Goal: Transaction & Acquisition: Purchase product/service

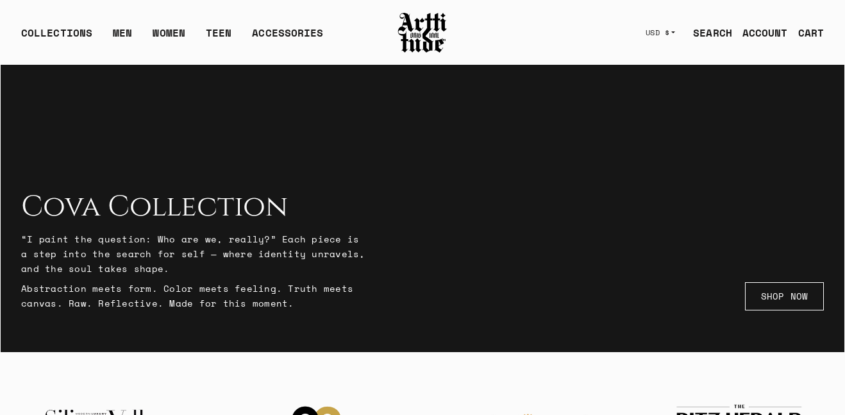
click at [694, 35] on link "SEARCH" at bounding box center [707, 33] width 49 height 26
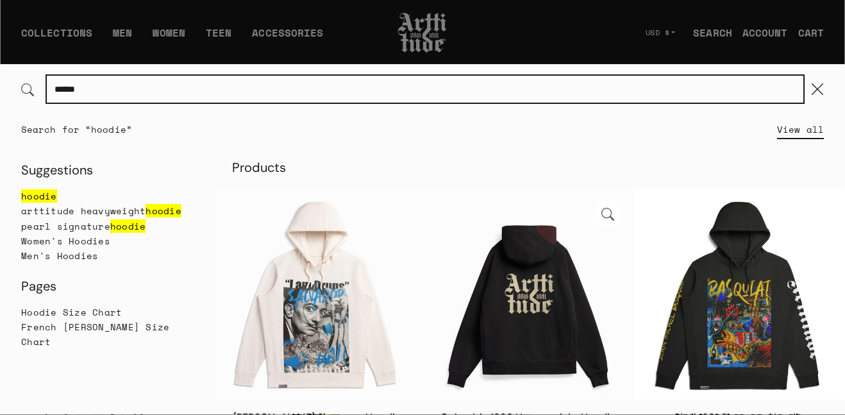
scroll to position [33, 0]
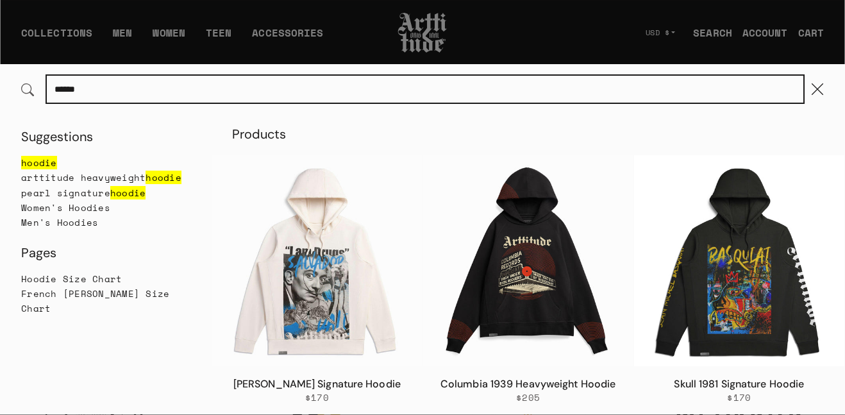
type input "******"
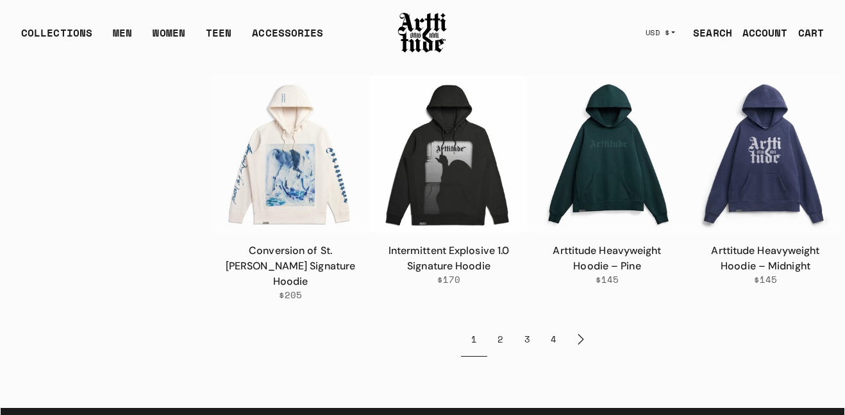
scroll to position [974, 0]
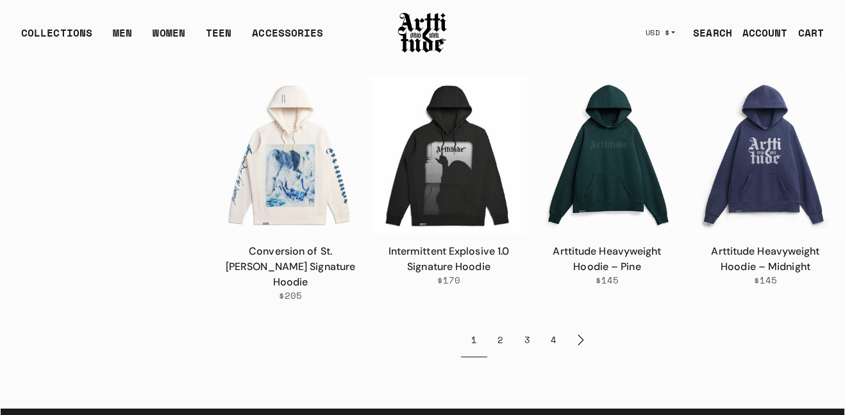
click at [509, 323] on link "2" at bounding box center [500, 340] width 26 height 34
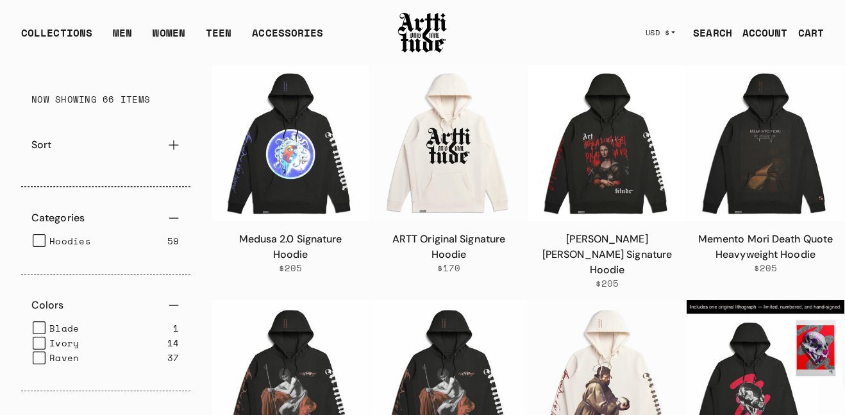
scroll to position [120, 0]
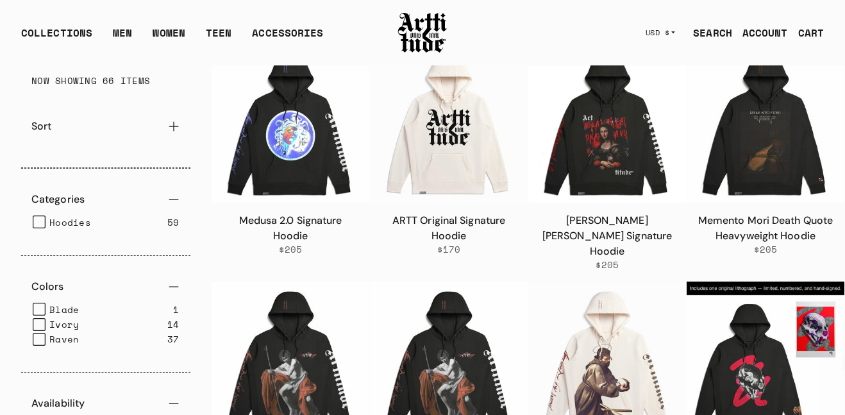
click at [38, 224] on label "Hoodies" at bounding box center [62, 222] width 58 height 15
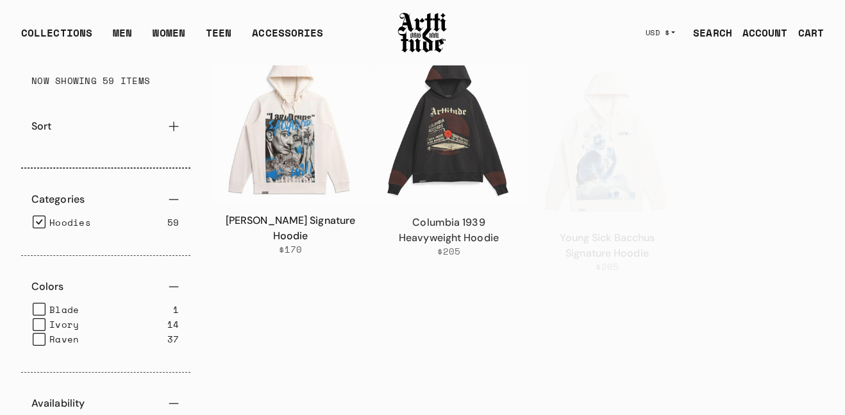
click at [71, 121] on button "Sort" at bounding box center [105, 126] width 169 height 31
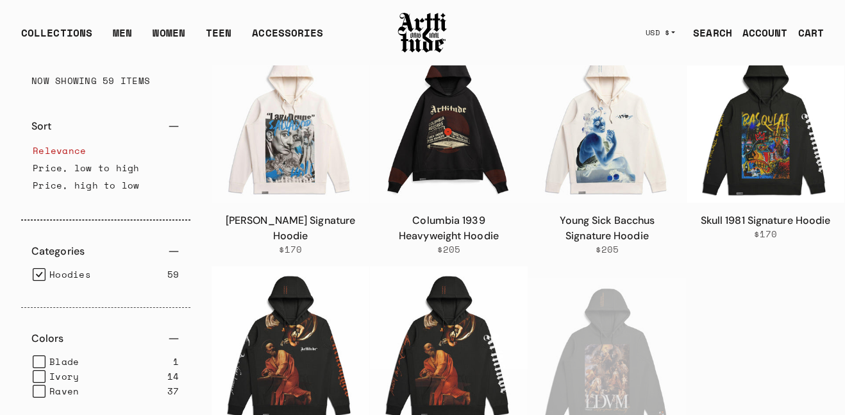
click at [97, 168] on li "Price, low to high" at bounding box center [106, 167] width 146 height 17
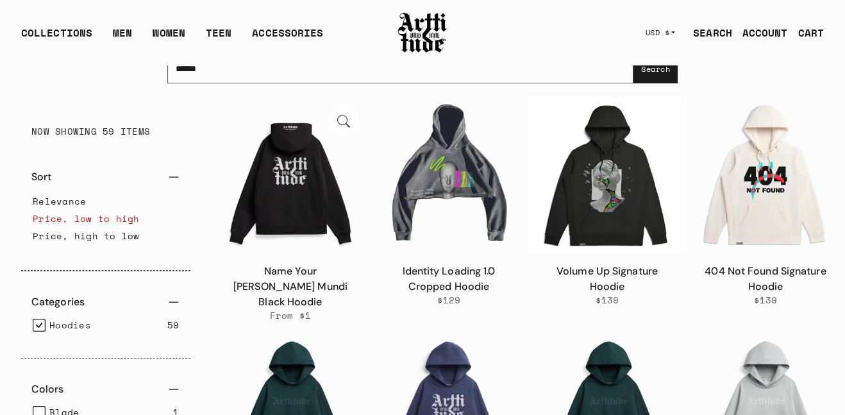
scroll to position [71, 0]
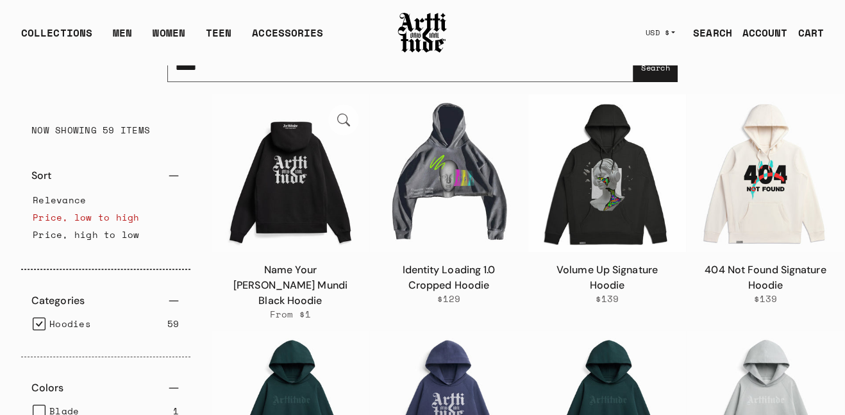
click at [280, 199] on img at bounding box center [291, 173] width 158 height 158
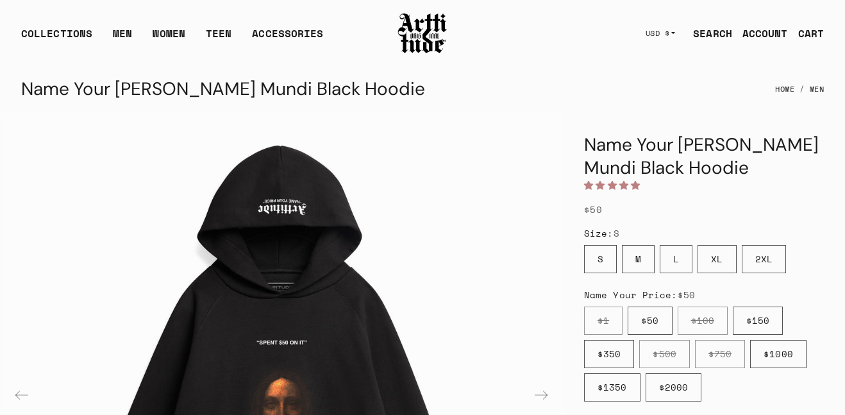
scroll to position [97, 0]
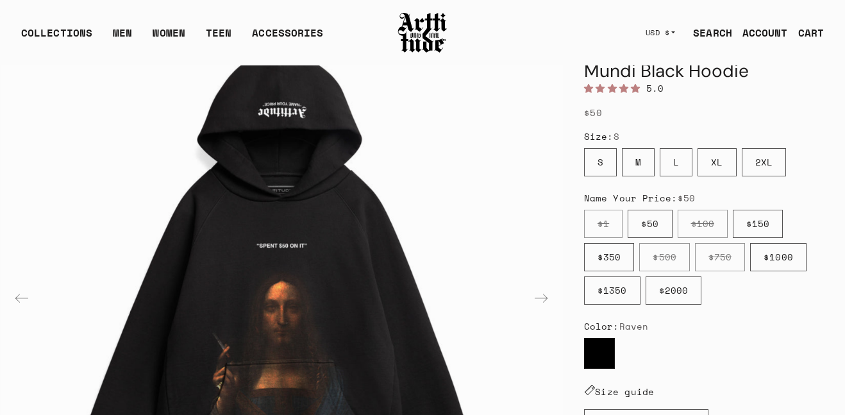
click at [606, 217] on label "$1" at bounding box center [603, 224] width 38 height 28
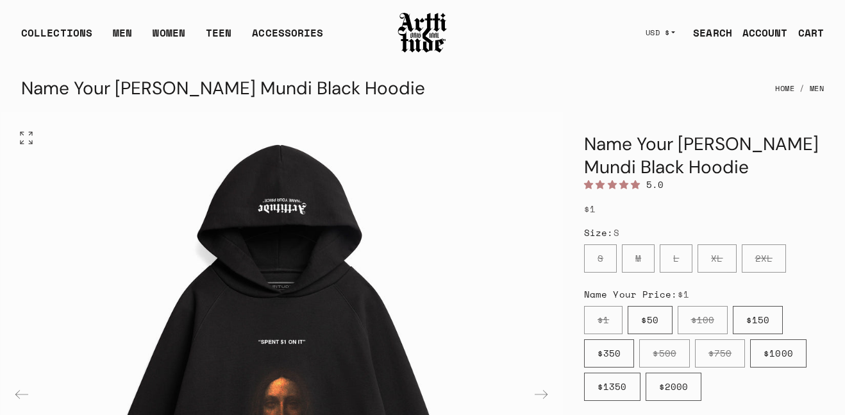
click at [344, 208] on img "1 / 3" at bounding box center [282, 393] width 562 height 562
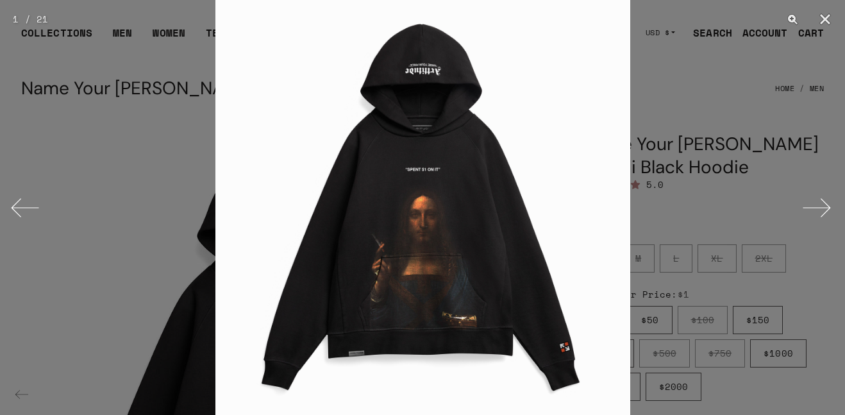
click at [830, 199] on button "Next" at bounding box center [821, 208] width 48 height 64
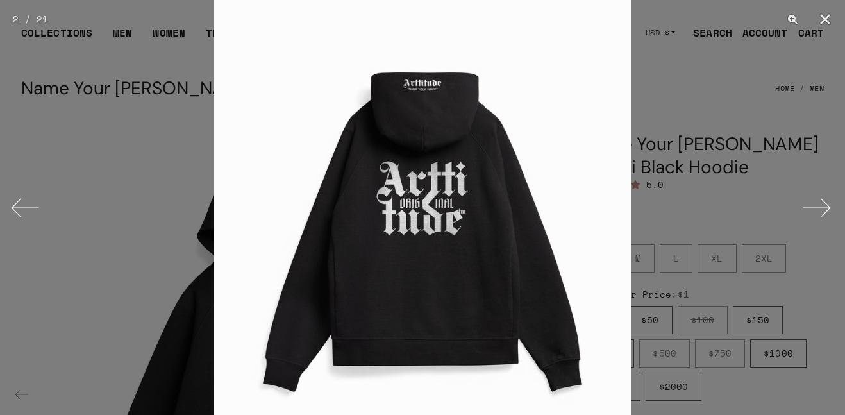
click at [830, 199] on button "Next" at bounding box center [821, 208] width 48 height 64
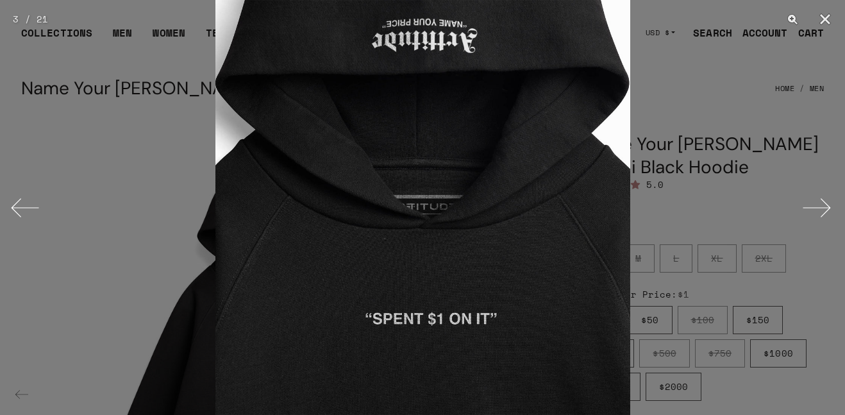
click at [830, 199] on button "Next" at bounding box center [821, 208] width 48 height 64
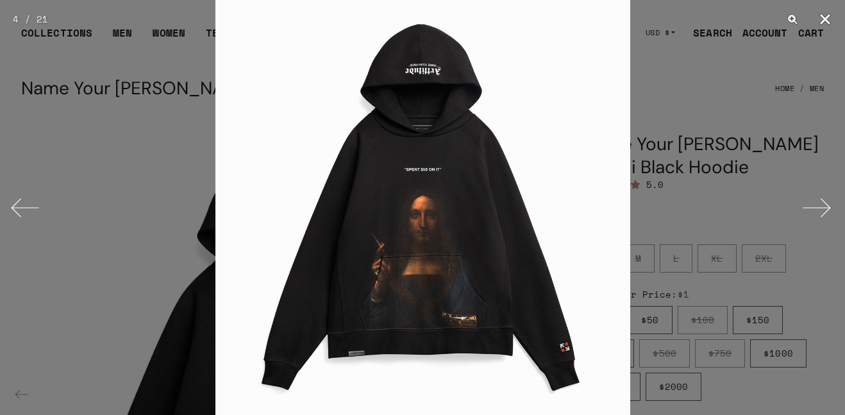
click at [824, 31] on button "Close" at bounding box center [825, 19] width 32 height 38
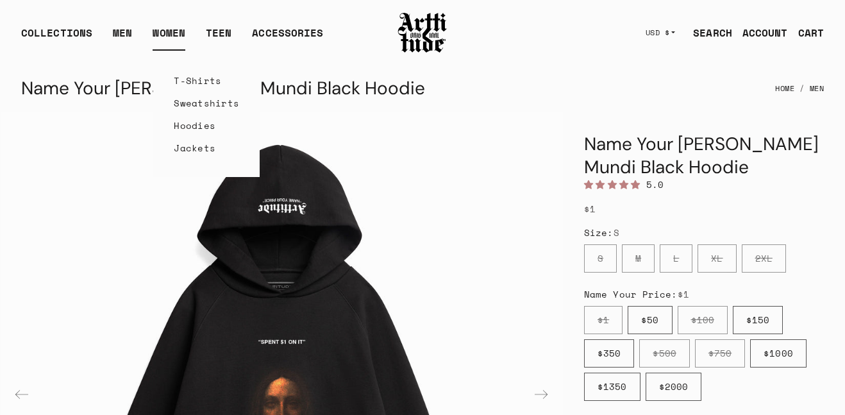
click at [181, 131] on link "Hoodies" at bounding box center [206, 125] width 65 height 22
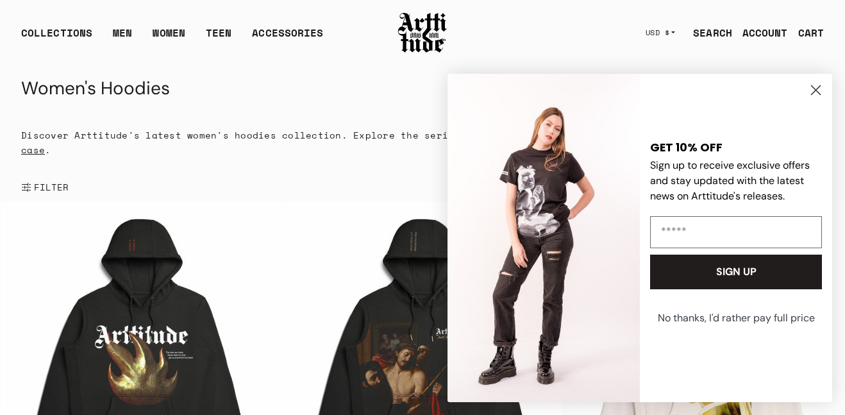
click at [823, 100] on icon "Close dialog" at bounding box center [816, 90] width 22 height 22
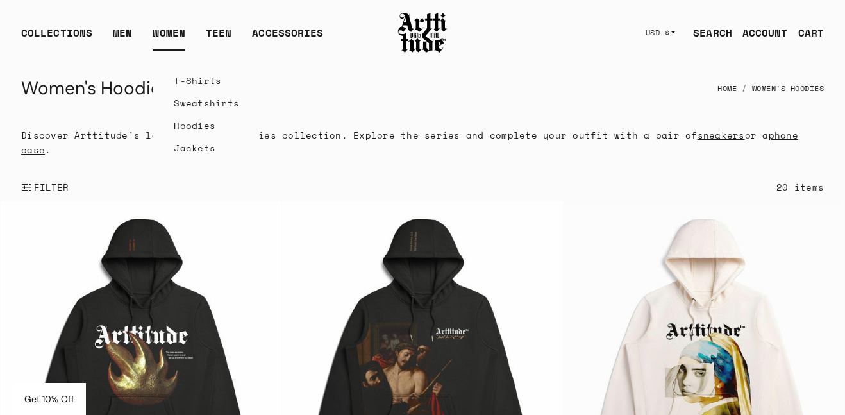
click at [179, 125] on link "Hoodies" at bounding box center [206, 125] width 65 height 22
click at [174, 28] on link "WOMEN" at bounding box center [169, 38] width 33 height 26
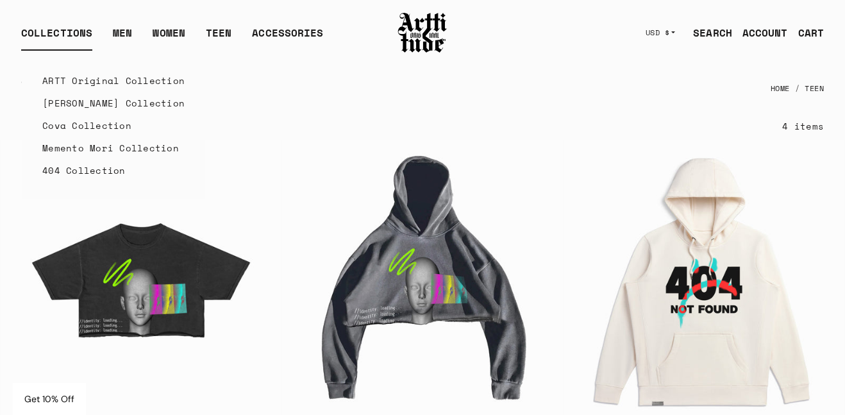
click at [67, 85] on link "ARTT Original Collection" at bounding box center [113, 80] width 142 height 22
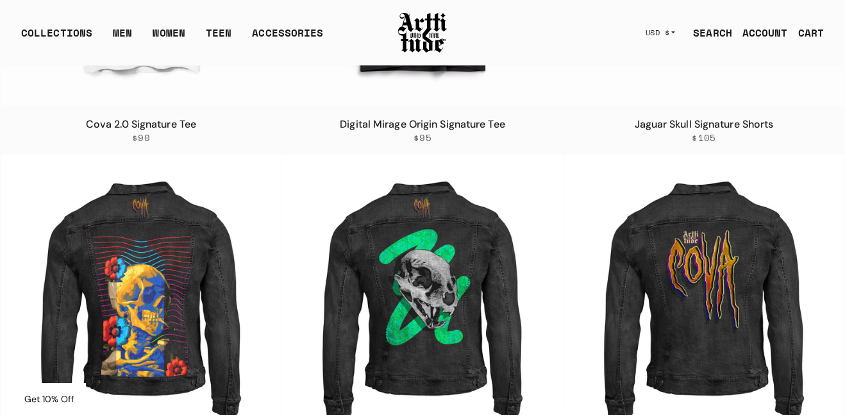
scroll to position [5043, 0]
